Goal: Task Accomplishment & Management: Complete application form

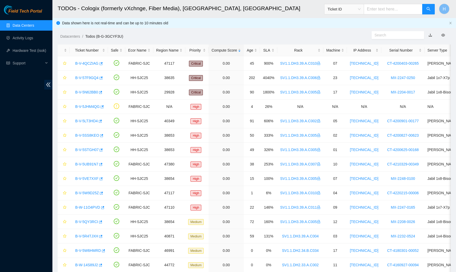
scroll to position [101, 0]
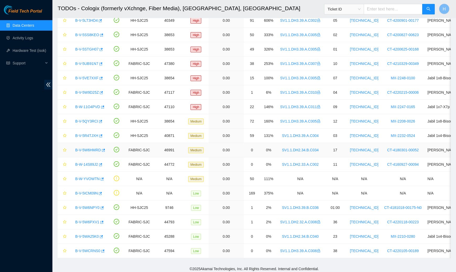
click at [93, 148] on link "B-V-5W6HMRD" at bounding box center [88, 150] width 26 height 4
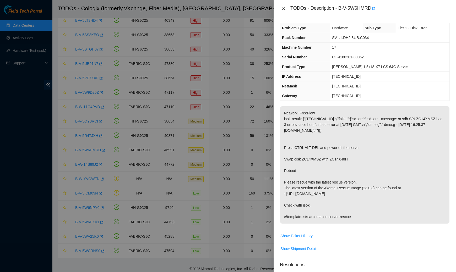
click at [283, 8] on icon "close" at bounding box center [283, 8] width 3 height 3
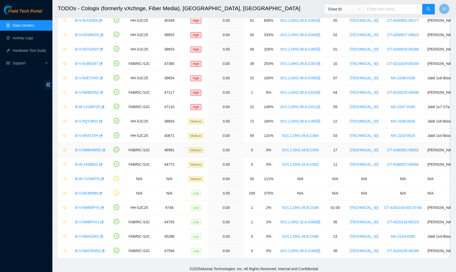
click at [90, 149] on link "B-V-5W6HMRD" at bounding box center [88, 150] width 26 height 4
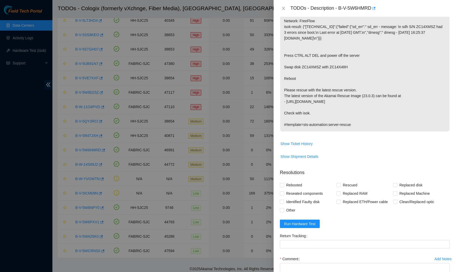
scroll to position [132, 0]
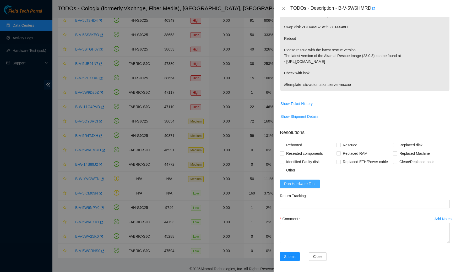
click at [307, 181] on span "Run Hardware Test" at bounding box center [299, 184] width 31 height 6
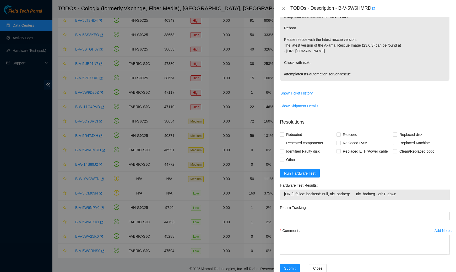
scroll to position [142, 0]
click at [299, 173] on span "Run Hardware Test" at bounding box center [299, 174] width 31 height 6
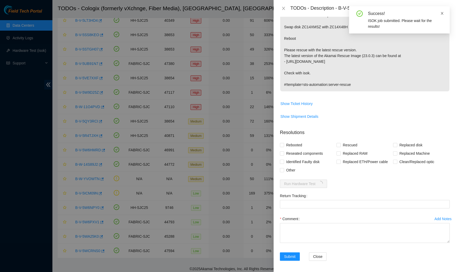
click at [443, 16] on link at bounding box center [443, 13] width 4 height 6
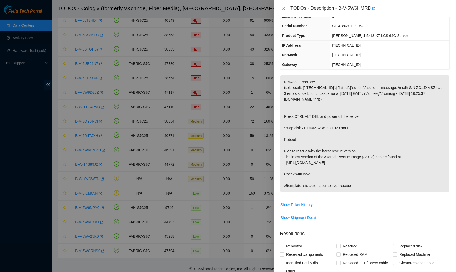
scroll to position [23, 0]
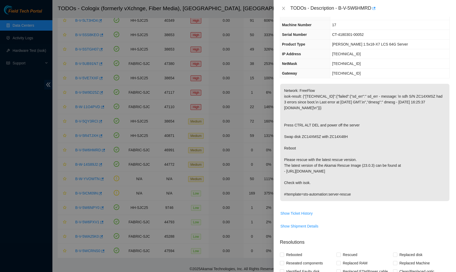
click at [353, 52] on span "[TECHNICAL_ID]" at bounding box center [346, 54] width 29 height 4
copy span "[TECHNICAL_ID]"
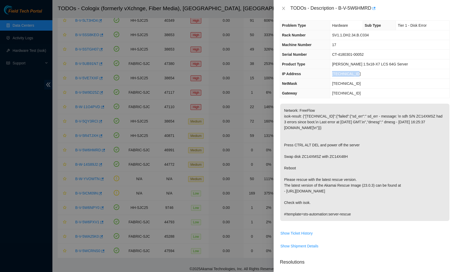
scroll to position [155, 0]
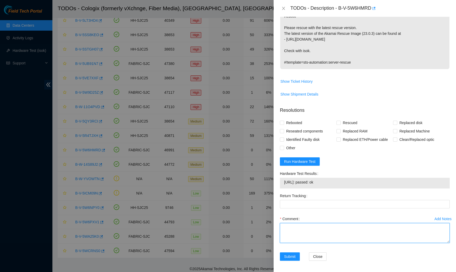
click at [298, 226] on textarea "Comment" at bounding box center [365, 233] width 170 height 20
paste textarea "Spoke to NOCC rep to verify it was safe to work on the machine I hooked up moni…"
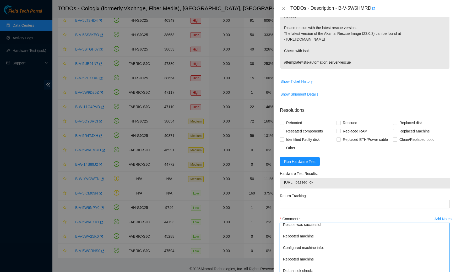
drag, startPoint x: 448, startPoint y: 240, endPoint x: 420, endPoint y: 272, distance: 42.9
click at [420, 272] on textarea "Spoke to NOCC rep to verify it was safe to work on the machine I hooked up moni…" at bounding box center [365, 249] width 170 height 52
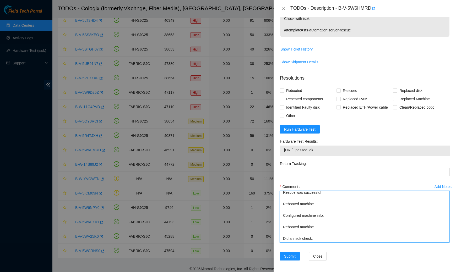
scroll to position [51, 0]
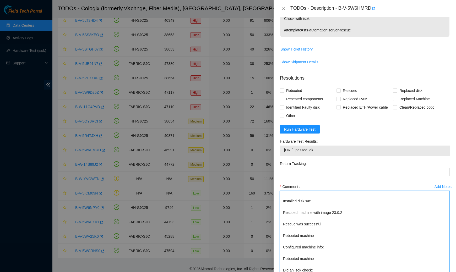
drag, startPoint x: 448, startPoint y: 240, endPoint x: 448, endPoint y: 272, distance: 31.7
click at [448, 272] on textarea "Spoke to NOCC rep to verify it was safe to work on the machine I hooked up moni…" at bounding box center [365, 233] width 170 height 84
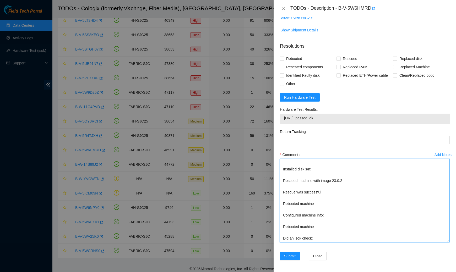
scroll to position [20, 0]
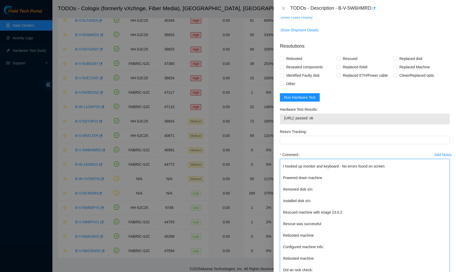
drag, startPoint x: 448, startPoint y: 240, endPoint x: 427, endPoint y: 272, distance: 38.0
click at [427, 272] on textarea "Spoke to NOCC rep to verify it was safe to work on the machine I hooked up moni…" at bounding box center [365, 216] width 170 height 115
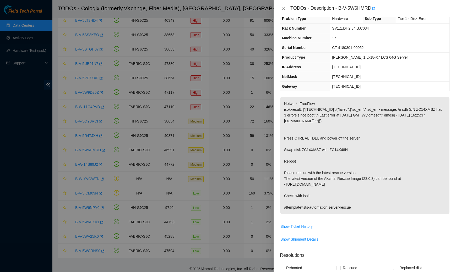
scroll to position [0, 0]
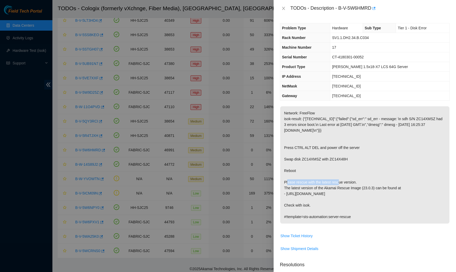
drag, startPoint x: 285, startPoint y: 158, endPoint x: 350, endPoint y: 157, distance: 65.6
click at [350, 157] on p "Network: FreeFlow isok-result: {"[TECHNICAL_ID]":{"failed":{"sd_err":" sd_err -…" at bounding box center [364, 164] width 169 height 117
copy p "Swap disk ZC14XMSZ with ZC14X48H"
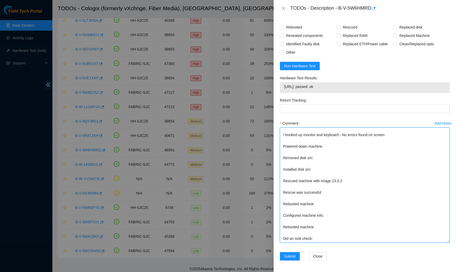
click at [302, 166] on textarea "Spoke to NOCC rep to verify it was safe to work on the machine I hooked up moni…" at bounding box center [365, 185] width 170 height 115
paste textarea "Swap disk ZC14XMSZ with ZC14X48H"
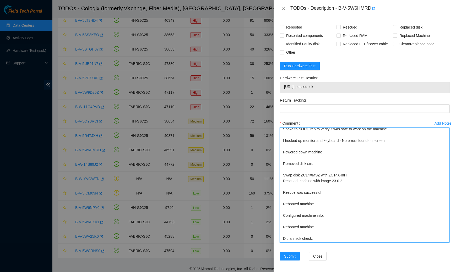
scroll to position [14, 0]
click at [301, 156] on textarea "Spoke to NOCC rep to verify it was safe to work on the machine I hooked up moni…" at bounding box center [365, 185] width 170 height 115
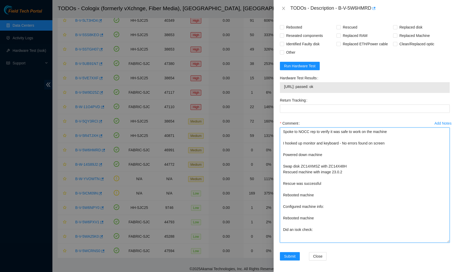
scroll to position [2, 0]
click at [355, 170] on textarea "Spoke to NOCC rep to verify it was safe to work on the machine I hooked up moni…" at bounding box center [365, 185] width 170 height 115
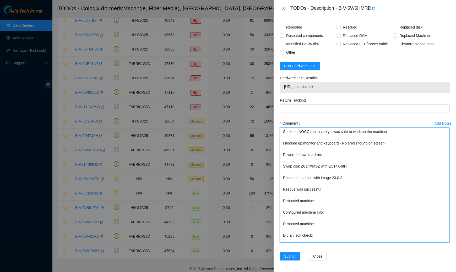
scroll to position [8, 0]
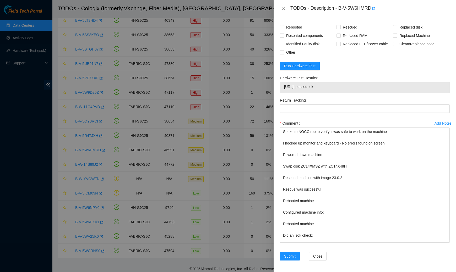
drag, startPoint x: 333, startPoint y: 84, endPoint x: 275, endPoint y: 83, distance: 57.7
click at [275, 83] on div "Problem Type Hardware Sub Type Tier 1 - Disk Error Rack Number SV1.1.DH2.34.B.C…" at bounding box center [365, 145] width 183 height 256
copy tbody "[URL]: passed: ok"
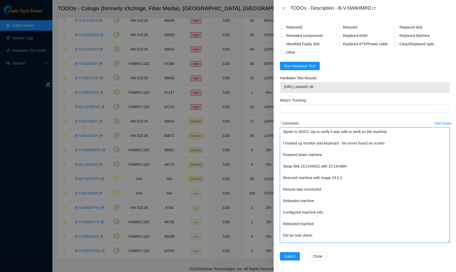
click at [317, 231] on textarea "Spoke to NOCC rep to verify it was safe to work on the machine I hooked up moni…" at bounding box center [365, 185] width 170 height 115
paste textarea "[URL]: passed: ok"
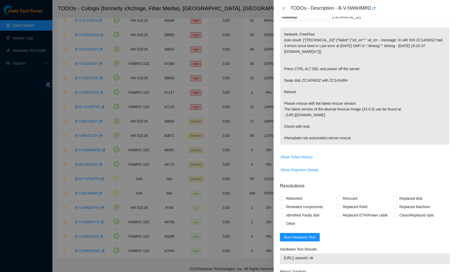
scroll to position [0, 0]
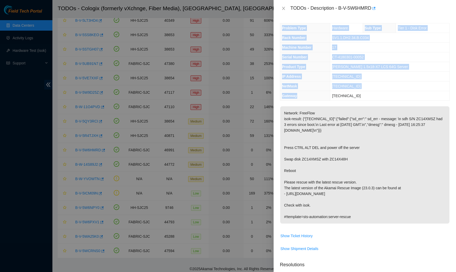
drag, startPoint x: 280, startPoint y: 35, endPoint x: 362, endPoint y: 93, distance: 100.2
click at [362, 93] on div "Problem Type Hardware Sub Type Tier 1 - Disk Error Rack Number SV1.1.DH2.34.B.C…" at bounding box center [365, 145] width 183 height 256
click at [362, 93] on td "[TECHNICAL_ID]" at bounding box center [389, 96] width 119 height 10
drag, startPoint x: 282, startPoint y: 37, endPoint x: 347, endPoint y: 101, distance: 91.6
click at [347, 101] on div "Problem Type Hardware Sub Type Tier 1 - Disk Error Rack Number SV1.1.DH2.34.B.C…" at bounding box center [365, 145] width 183 height 256
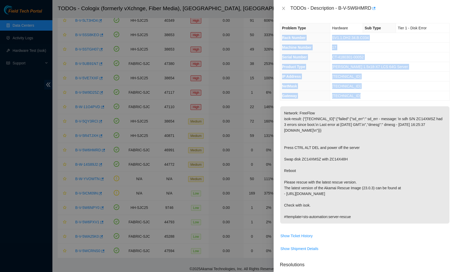
copy tbody "Rack Number SV1.1.DH2.34.B.C034 Machine Number 17 Serial Number CT-4180301-0005…"
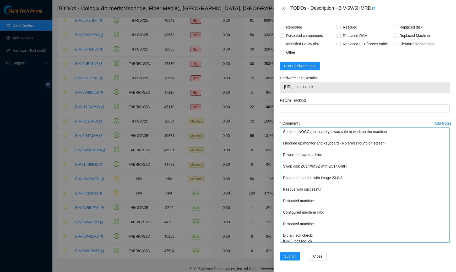
scroll to position [14, 0]
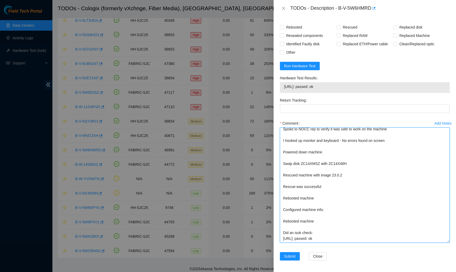
click at [334, 209] on textarea "Spoke to NOCC rep to verify it was safe to work on the machine I hooked up moni…" at bounding box center [365, 185] width 170 height 115
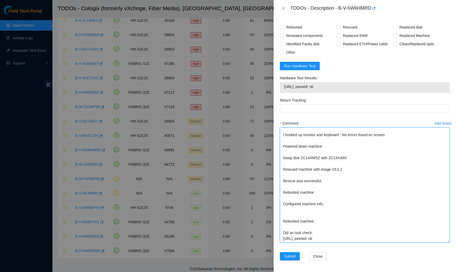
paste textarea "Rack Number SV1.1.DH2.34.B.C034 Machine Number 17 Serial Number CT-4180301-0005…"
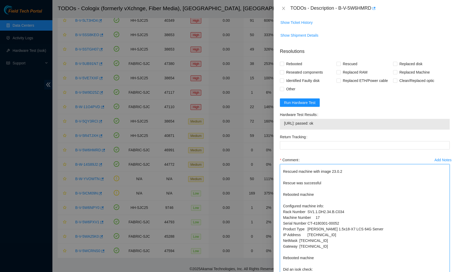
scroll to position [213, 0]
type textarea "Spoke to NOCC rep to verify it was safe to work on the machine I hooked up moni…"
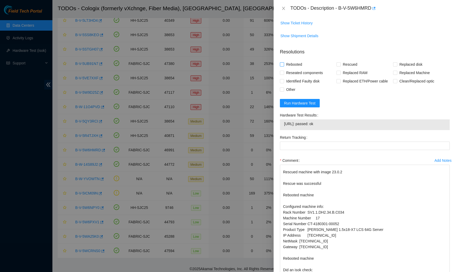
click at [285, 62] on span "Rebooted" at bounding box center [294, 64] width 20 height 8
click at [284, 62] on input "Rebooted" at bounding box center [282, 64] width 4 height 4
checkbox input "true"
click at [286, 73] on span "Reseated components" at bounding box center [304, 73] width 41 height 8
click at [284, 73] on input "Reseated components" at bounding box center [282, 73] width 4 height 4
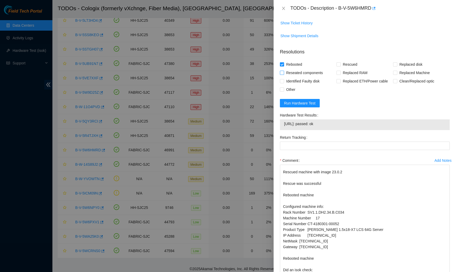
checkbox input "true"
click at [355, 60] on span "Rescued" at bounding box center [350, 64] width 19 height 8
click at [340, 62] on input "Rescued" at bounding box center [339, 64] width 4 height 4
checkbox input "true"
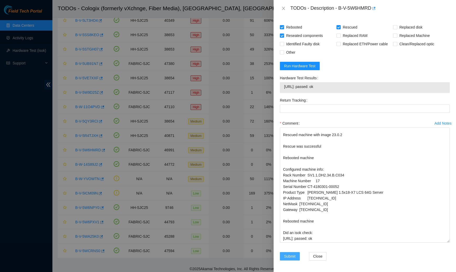
click at [295, 254] on span "Submit" at bounding box center [290, 257] width 12 height 6
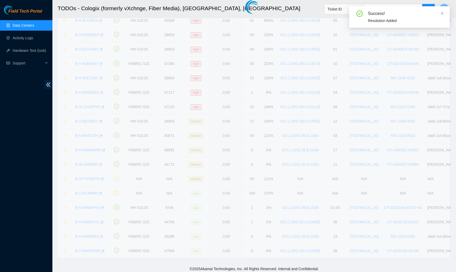
scroll to position [65, 0]
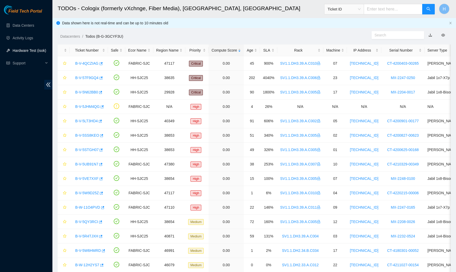
click at [38, 49] on link "Hardware Test (isok)" at bounding box center [30, 51] width 34 height 4
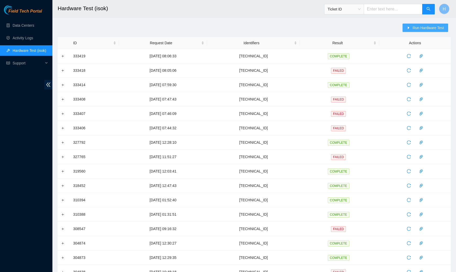
click at [421, 27] on span "Run Hardware Test" at bounding box center [428, 28] width 31 height 6
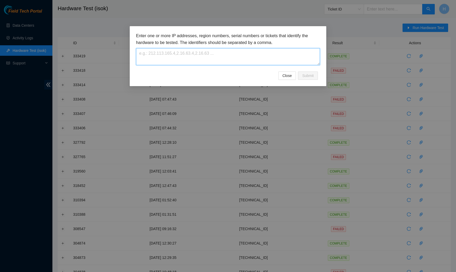
click at [284, 50] on textarea at bounding box center [228, 56] width 184 height 17
paste textarea "[TECHNICAL_ID]"
type textarea "[TECHNICAL_ID]"
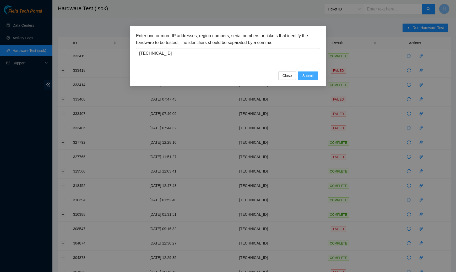
click at [311, 77] on span "Submit" at bounding box center [308, 76] width 12 height 6
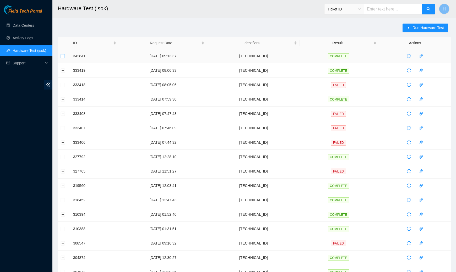
click at [61, 56] on button "Expand row" at bounding box center [63, 56] width 4 height 4
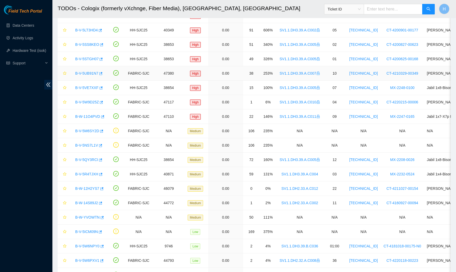
scroll to position [129, 0]
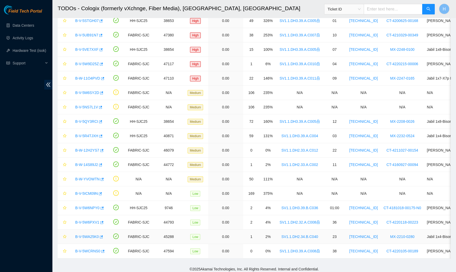
click at [83, 235] on link "B-V-5WA25K0" at bounding box center [87, 237] width 24 height 4
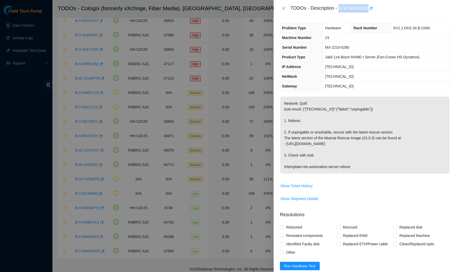
drag, startPoint x: 371, startPoint y: 8, endPoint x: 339, endPoint y: 9, distance: 32.0
click at [339, 9] on div "TODOs - Description - B-V-5WA25K0" at bounding box center [370, 8] width 159 height 8
copy div "B-V-5WA25K0"
click at [284, 8] on icon "close" at bounding box center [283, 8] width 3 height 3
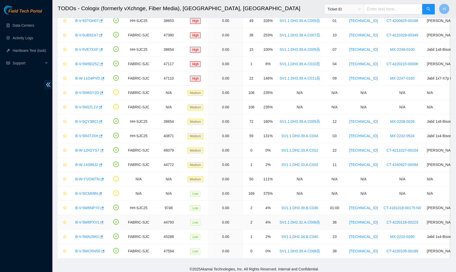
click at [88, 221] on link "B-V-5W6PXV1" at bounding box center [87, 223] width 24 height 4
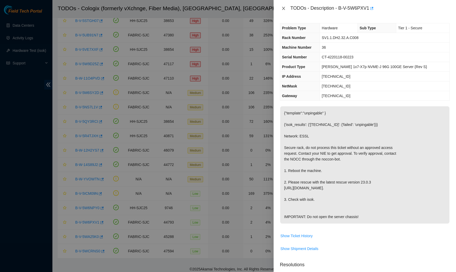
click at [283, 7] on icon "close" at bounding box center [284, 8] width 4 height 4
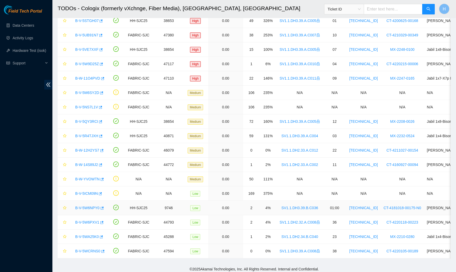
click at [86, 206] on link "B-V-5W6NPY0" at bounding box center [87, 208] width 24 height 4
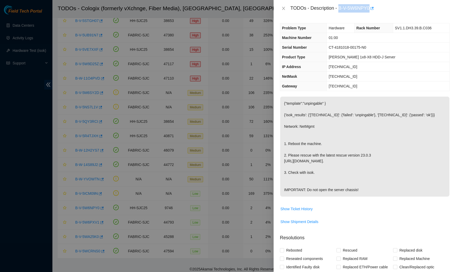
drag, startPoint x: 372, startPoint y: 7, endPoint x: 340, endPoint y: 5, distance: 32.0
click at [340, 5] on div "TODOs - Description - B-V-5W6NPY0" at bounding box center [370, 8] width 159 height 8
copy div "B-V-5W6NPY0"
click at [282, 10] on icon "close" at bounding box center [284, 8] width 4 height 4
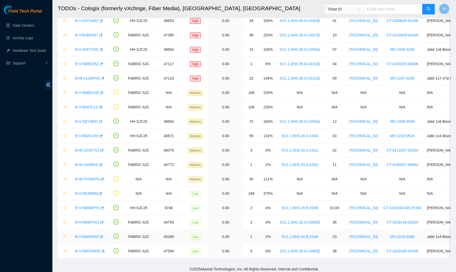
click at [88, 235] on link "B-V-5WA25K0" at bounding box center [87, 237] width 24 height 4
